Goal: Task Accomplishment & Management: Use online tool/utility

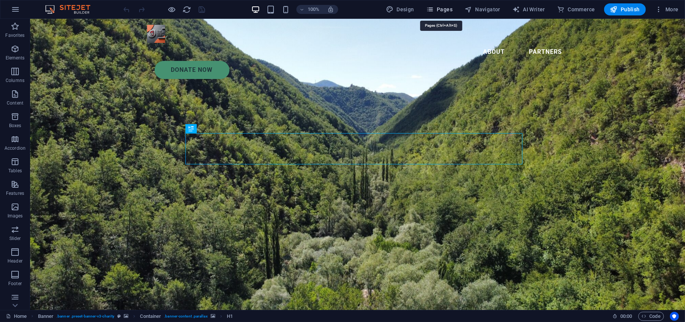
click at [447, 14] on button "Pages" at bounding box center [439, 9] width 32 height 12
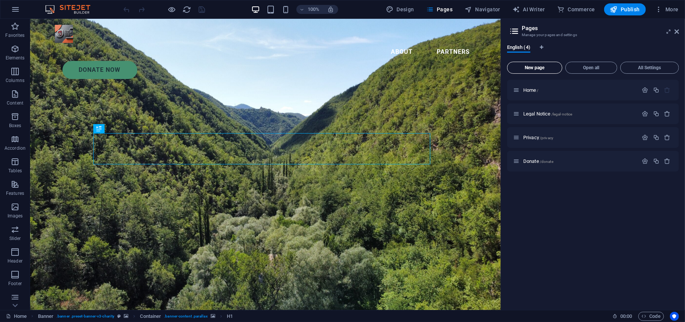
click at [536, 71] on button "New page" at bounding box center [534, 68] width 55 height 12
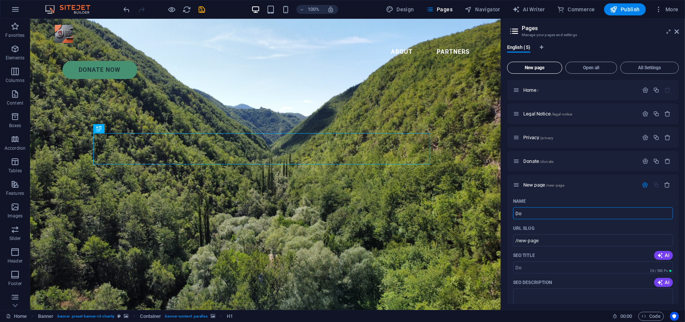
type input "Do"
type input "/do"
type input "Donors L"
type input "/donors"
type input "Donors List"
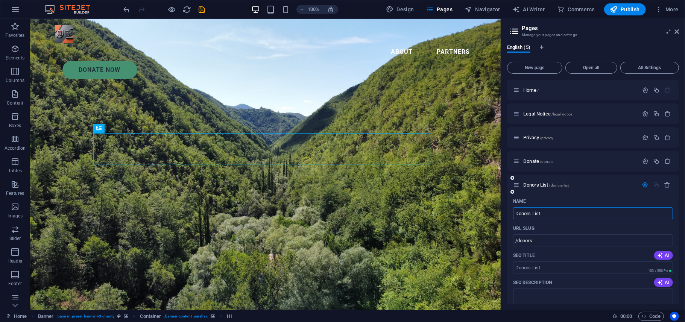
type input "/donors-list"
type input "Donors List"
click at [550, 265] on input "SEO Title" at bounding box center [593, 267] width 160 height 12
click at [537, 185] on span "Donors List /donors-list" at bounding box center [545, 185] width 45 height 6
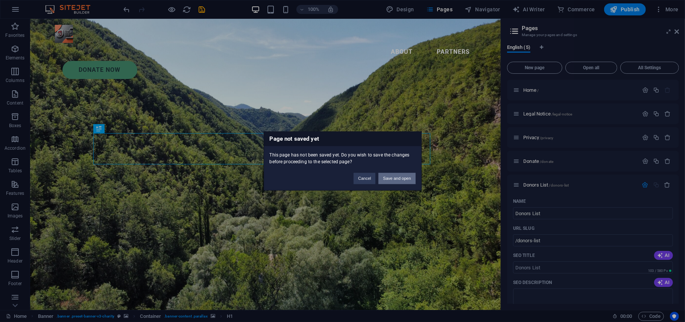
click at [400, 176] on button "Save and open" at bounding box center [396, 178] width 37 height 11
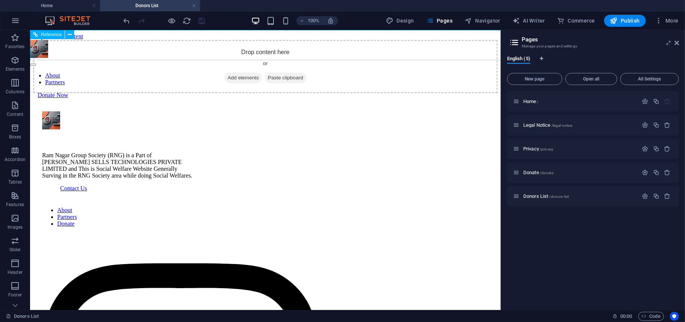
click at [281, 72] on nav "About Partners" at bounding box center [265, 79] width 470 height 14
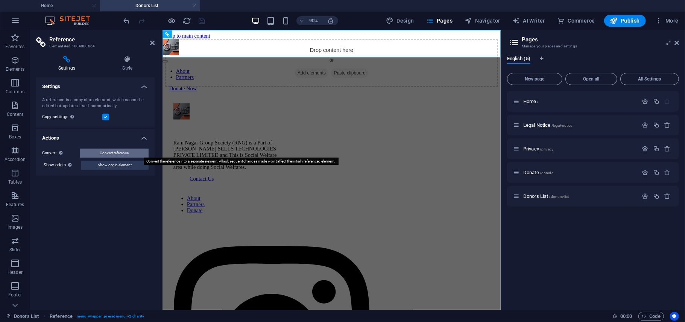
click at [130, 151] on button "Convert reference" at bounding box center [114, 153] width 69 height 9
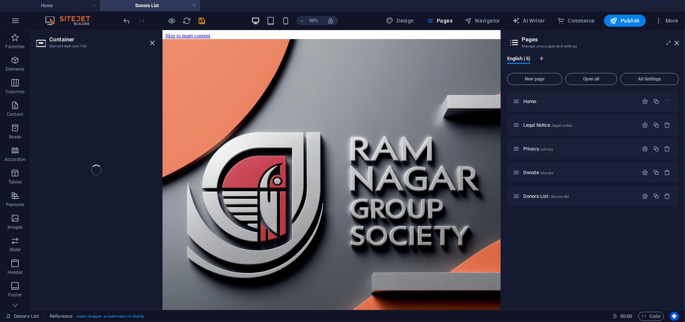
select select "header"
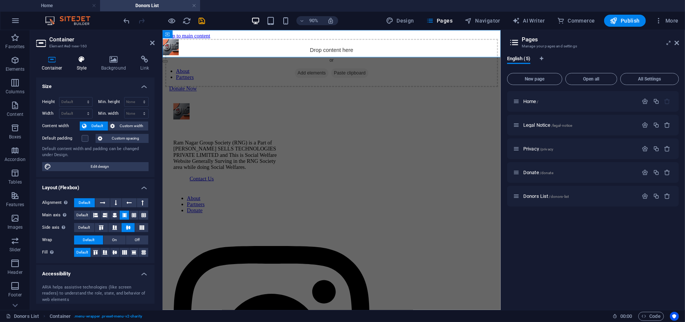
click at [85, 65] on h4 "Style" at bounding box center [83, 64] width 24 height 16
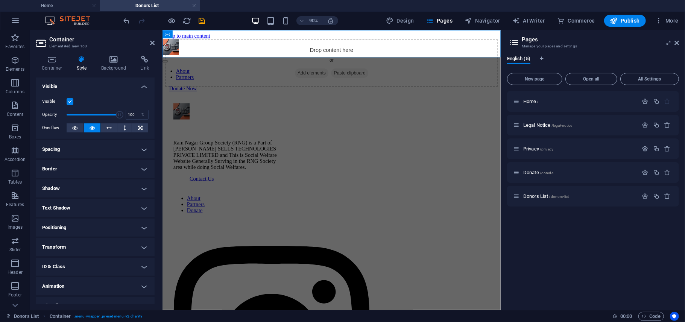
click at [148, 44] on header "Container Element #ed-new-160" at bounding box center [95, 40] width 118 height 20
click at [151, 44] on icon at bounding box center [152, 43] width 5 height 6
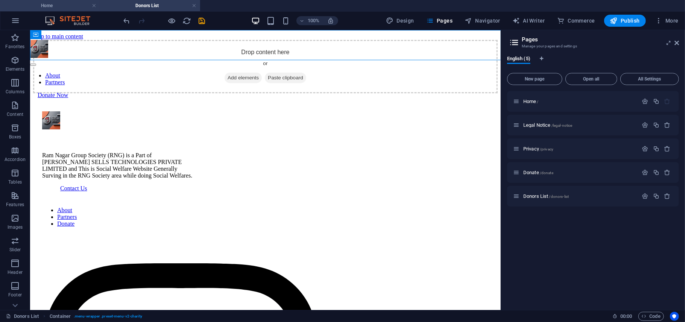
click at [78, 6] on h4 "Home" at bounding box center [50, 6] width 100 height 8
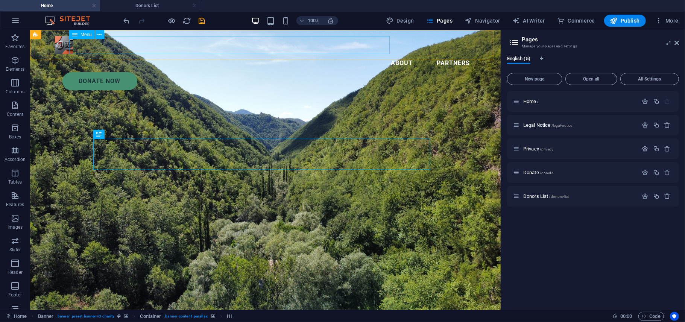
click at [335, 54] on nav "About Partners" at bounding box center [265, 63] width 421 height 18
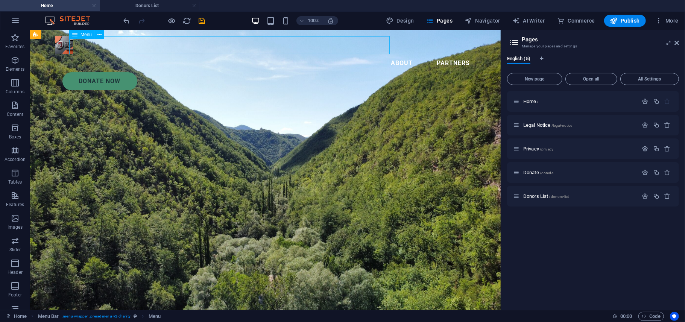
select select
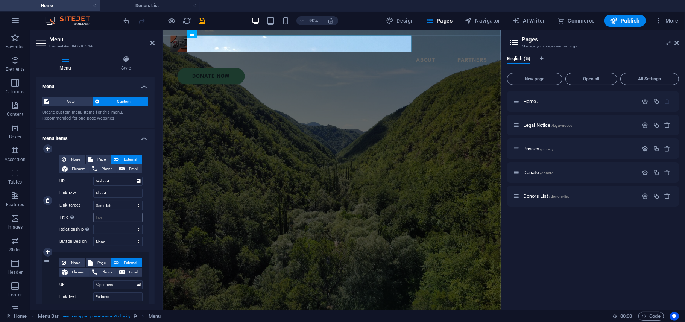
scroll to position [73, 0]
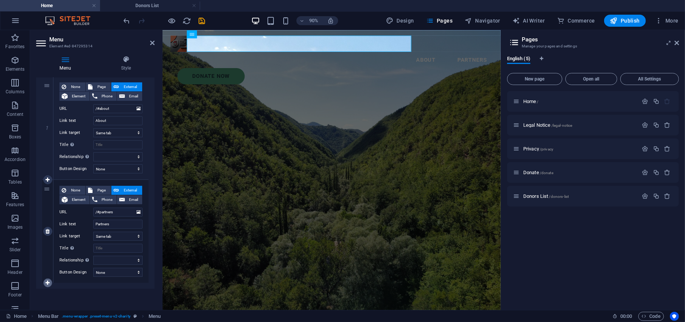
click at [49, 284] on icon at bounding box center [47, 282] width 4 height 5
select select
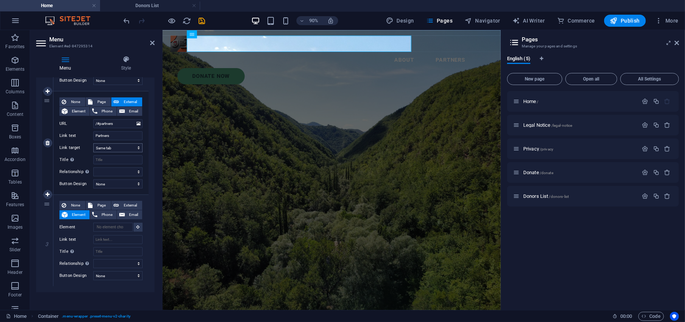
scroll to position [165, 0]
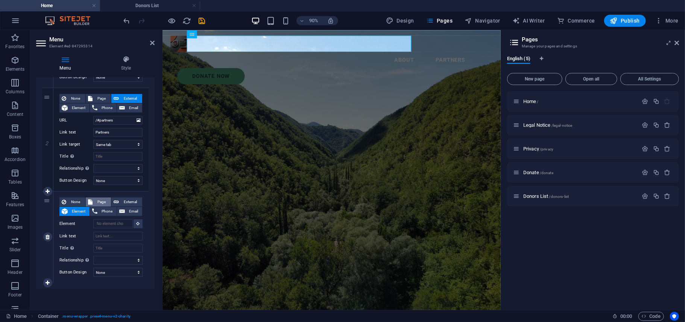
click at [102, 200] on span "Page" at bounding box center [102, 201] width 14 height 9
select select
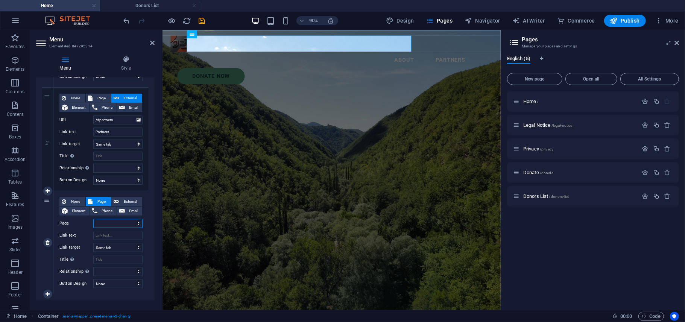
click at [110, 219] on select "Home Legal Notice Privacy Donate Donors List" at bounding box center [117, 223] width 49 height 9
select select "4"
click at [93, 219] on select "Home Legal Notice Privacy Donate Donors List" at bounding box center [117, 223] width 49 height 9
select select
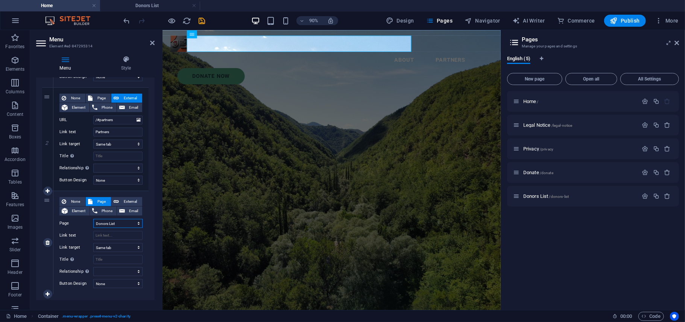
select select
click at [127, 197] on span "External" at bounding box center [130, 201] width 19 height 9
select select
select select "blank"
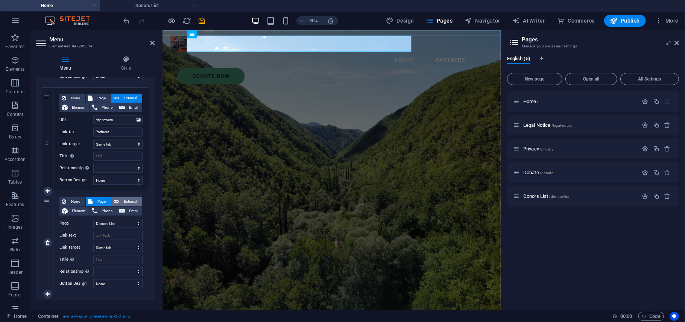
select select
click at [120, 240] on input "Link text" at bounding box center [117, 235] width 49 height 9
type input "Don"
select select
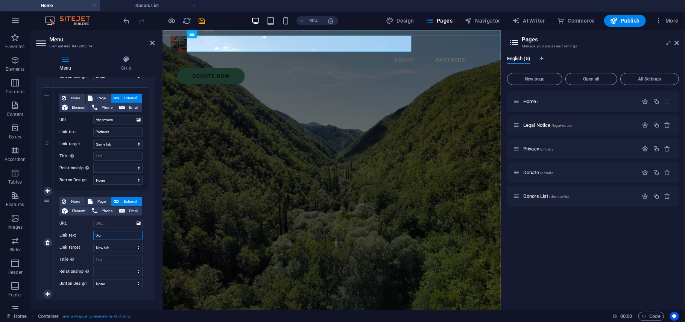
select select
type input "Dono"
select select
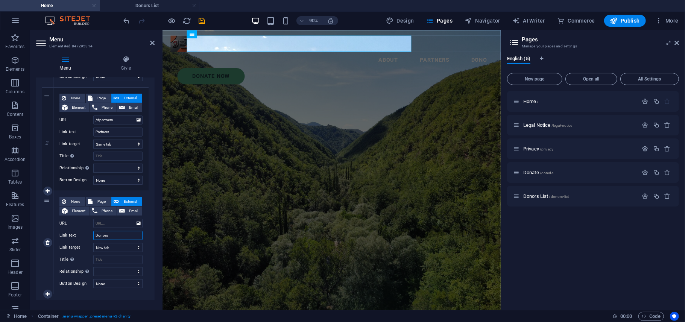
type input "Donors L"
select select
type input "Donors List"
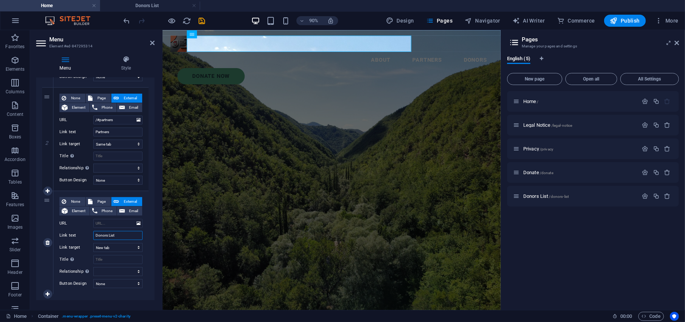
select select
type input "Donors List"
click at [114, 260] on input "Title Additional link description, should not be the same as the link text. The…" at bounding box center [117, 259] width 49 height 9
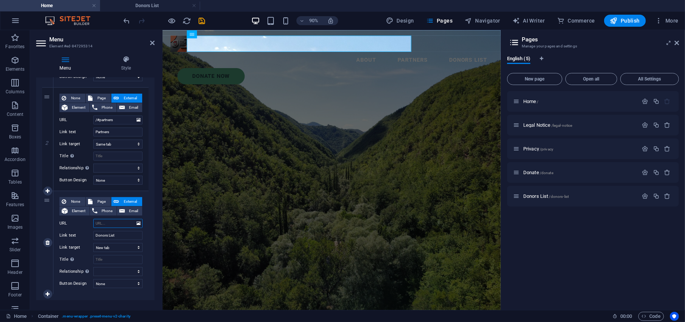
click at [114, 226] on input "URL" at bounding box center [117, 223] width 49 height 9
